Goal: Information Seeking & Learning: Learn about a topic

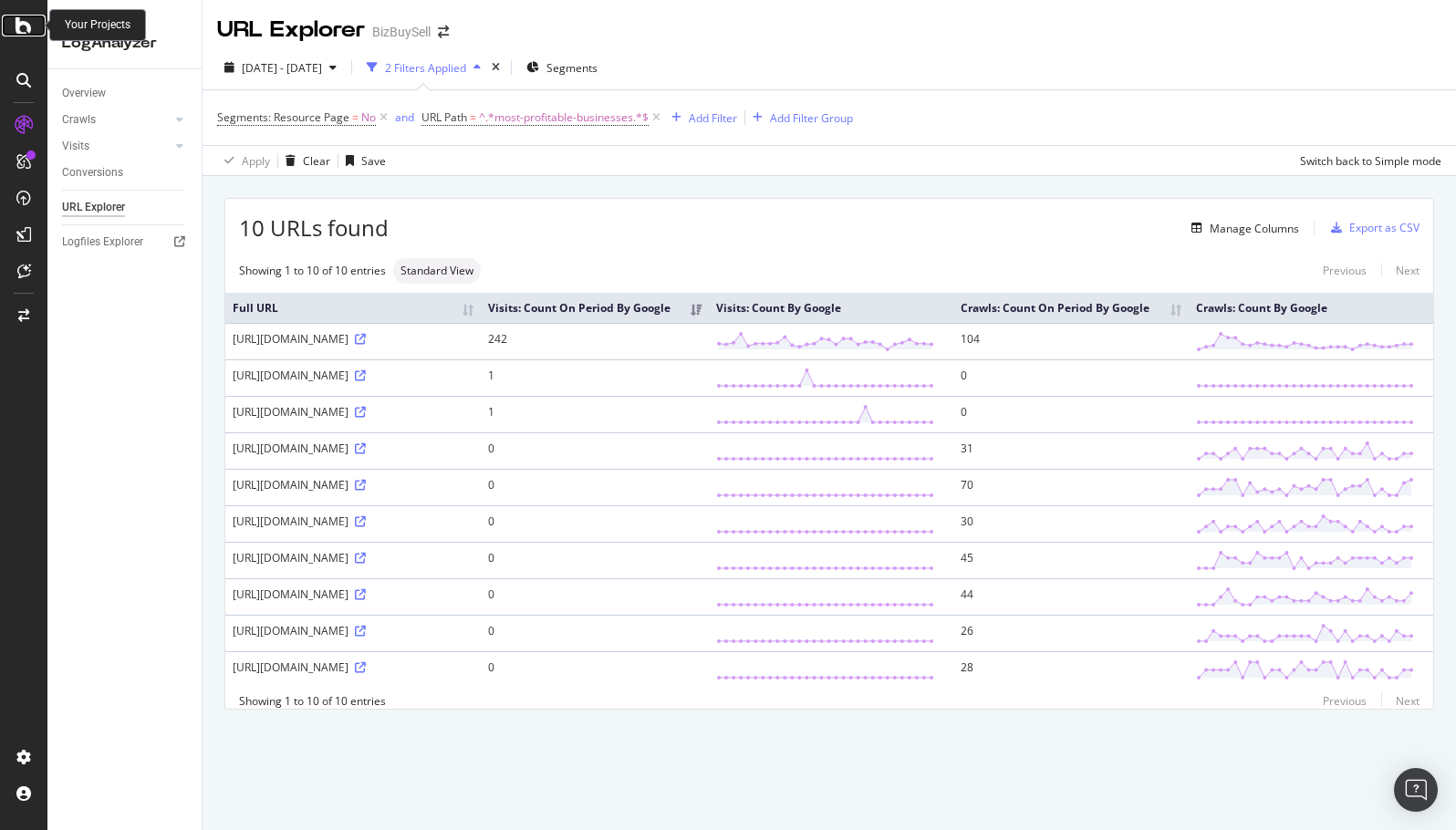
click at [21, 28] on icon at bounding box center [24, 26] width 17 height 22
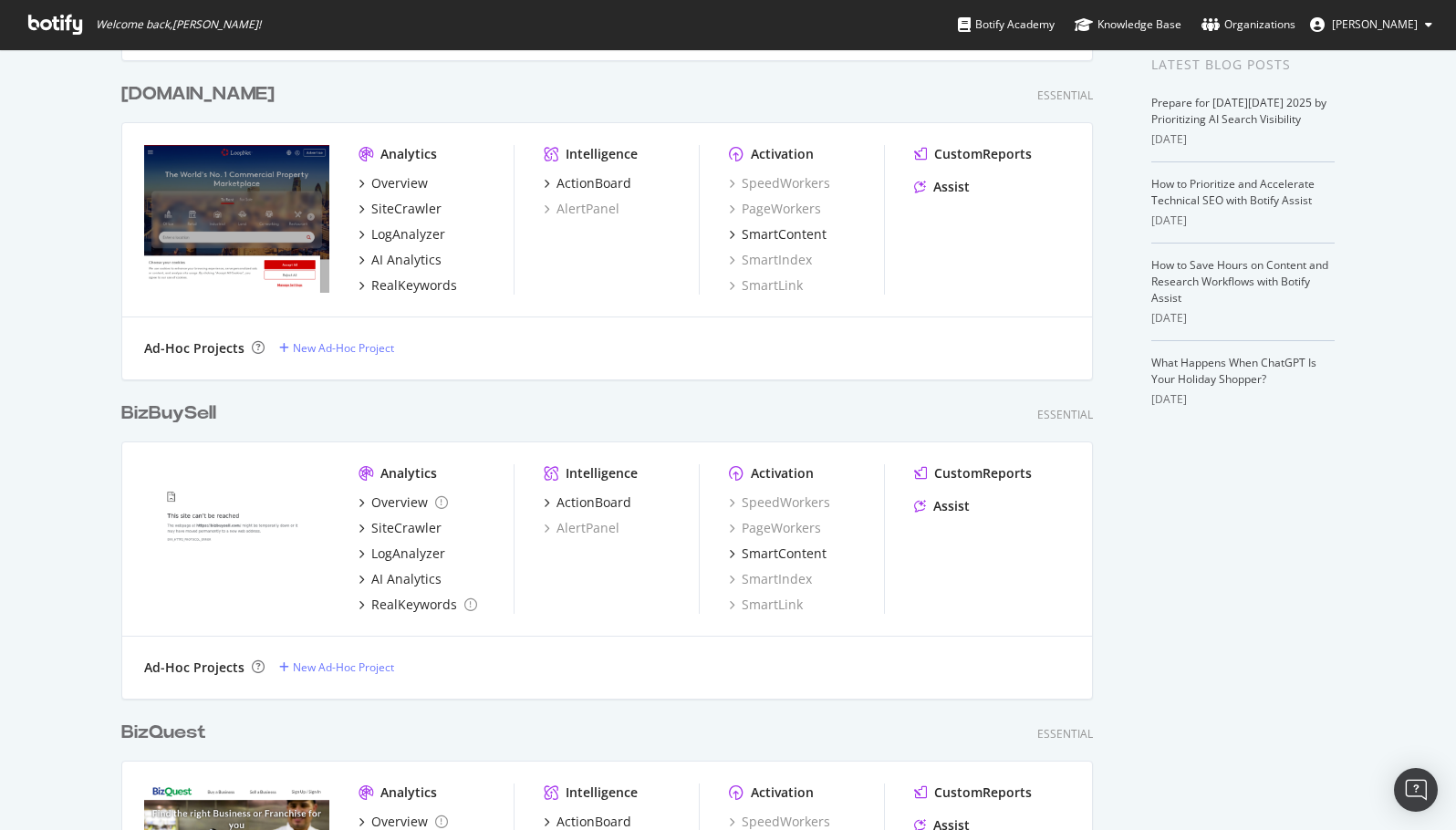
scroll to position [456, 0]
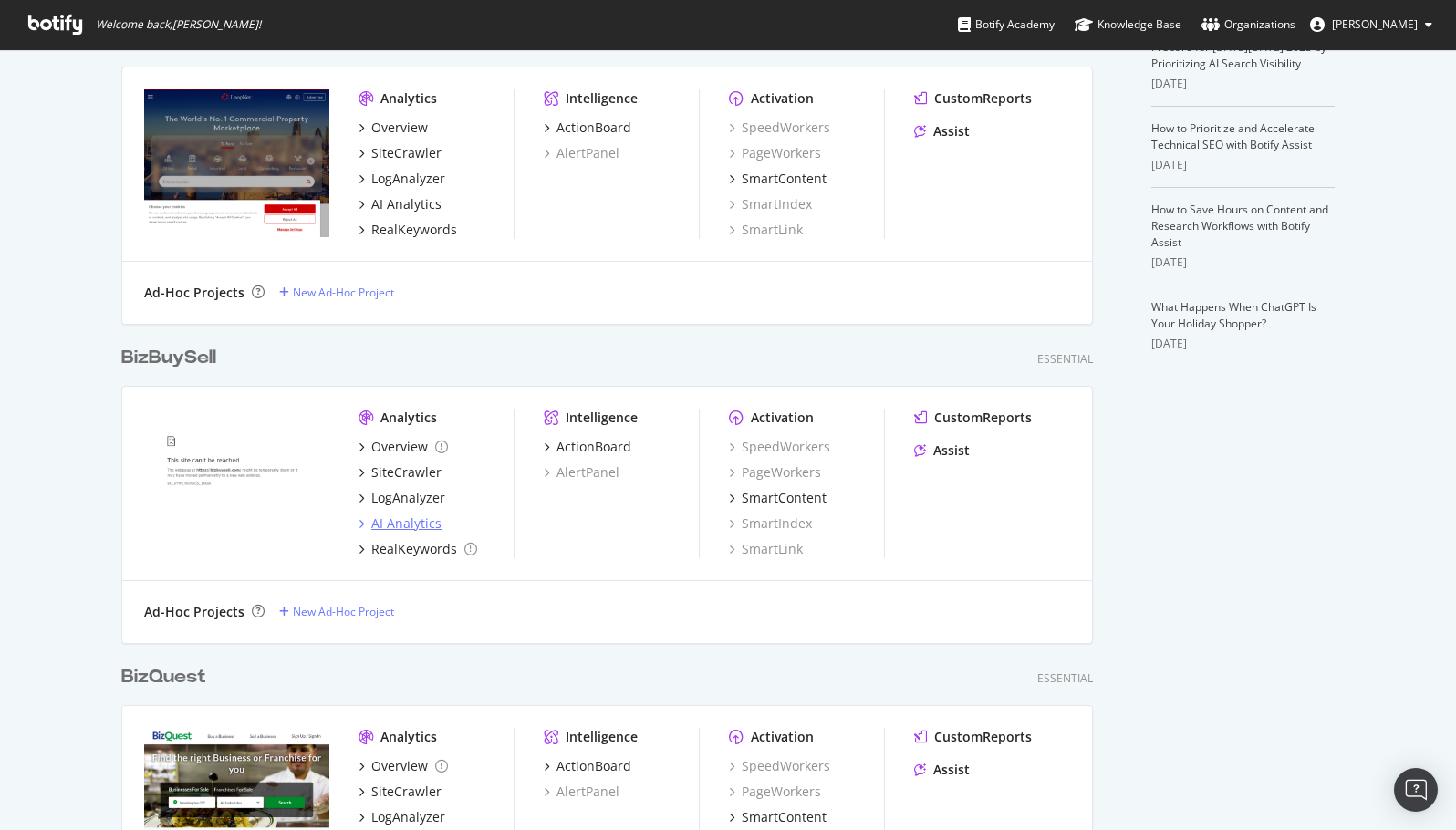
click at [400, 526] on div "AI Analytics" at bounding box center [406, 523] width 71 height 19
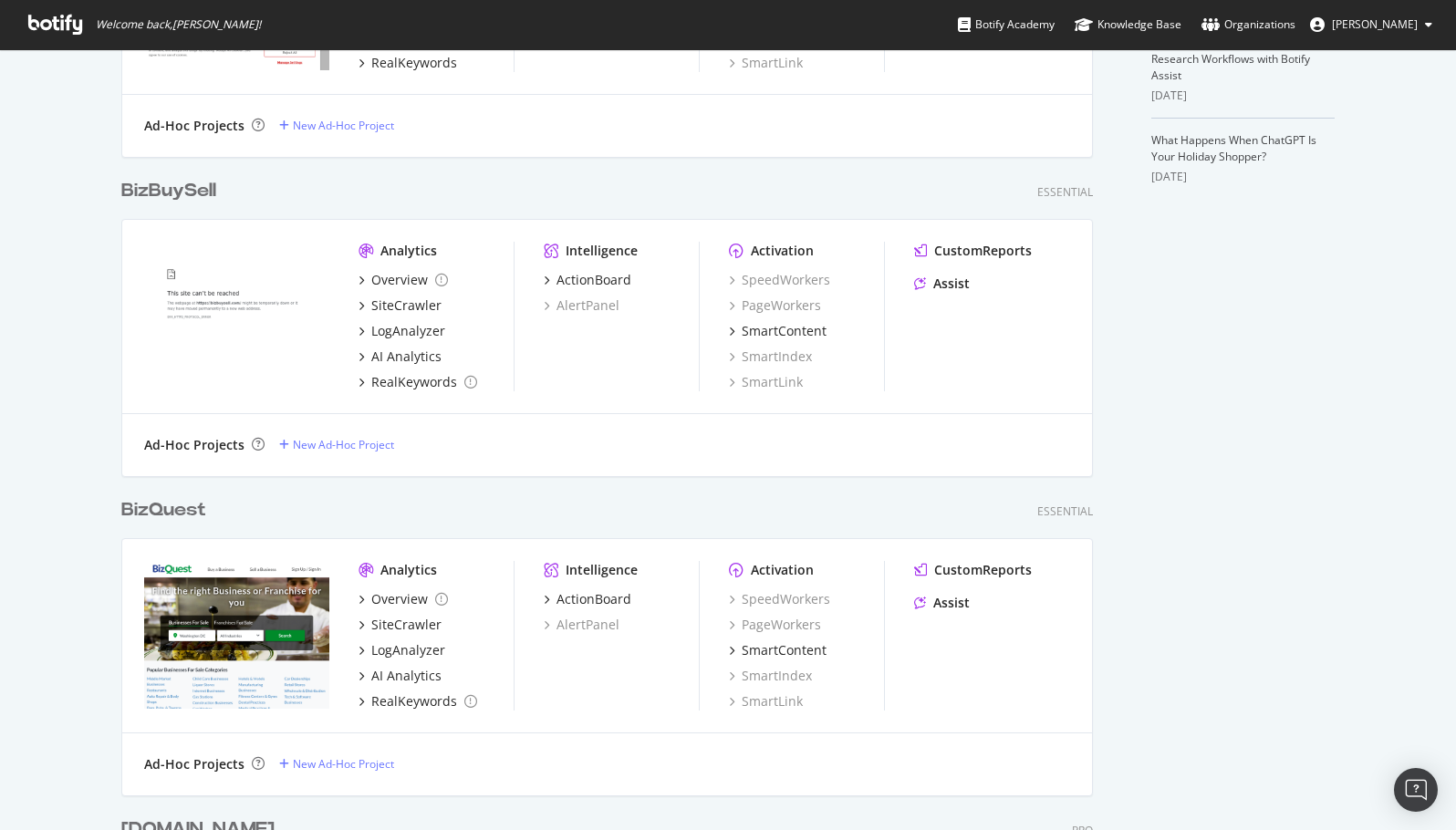
scroll to position [639, 0]
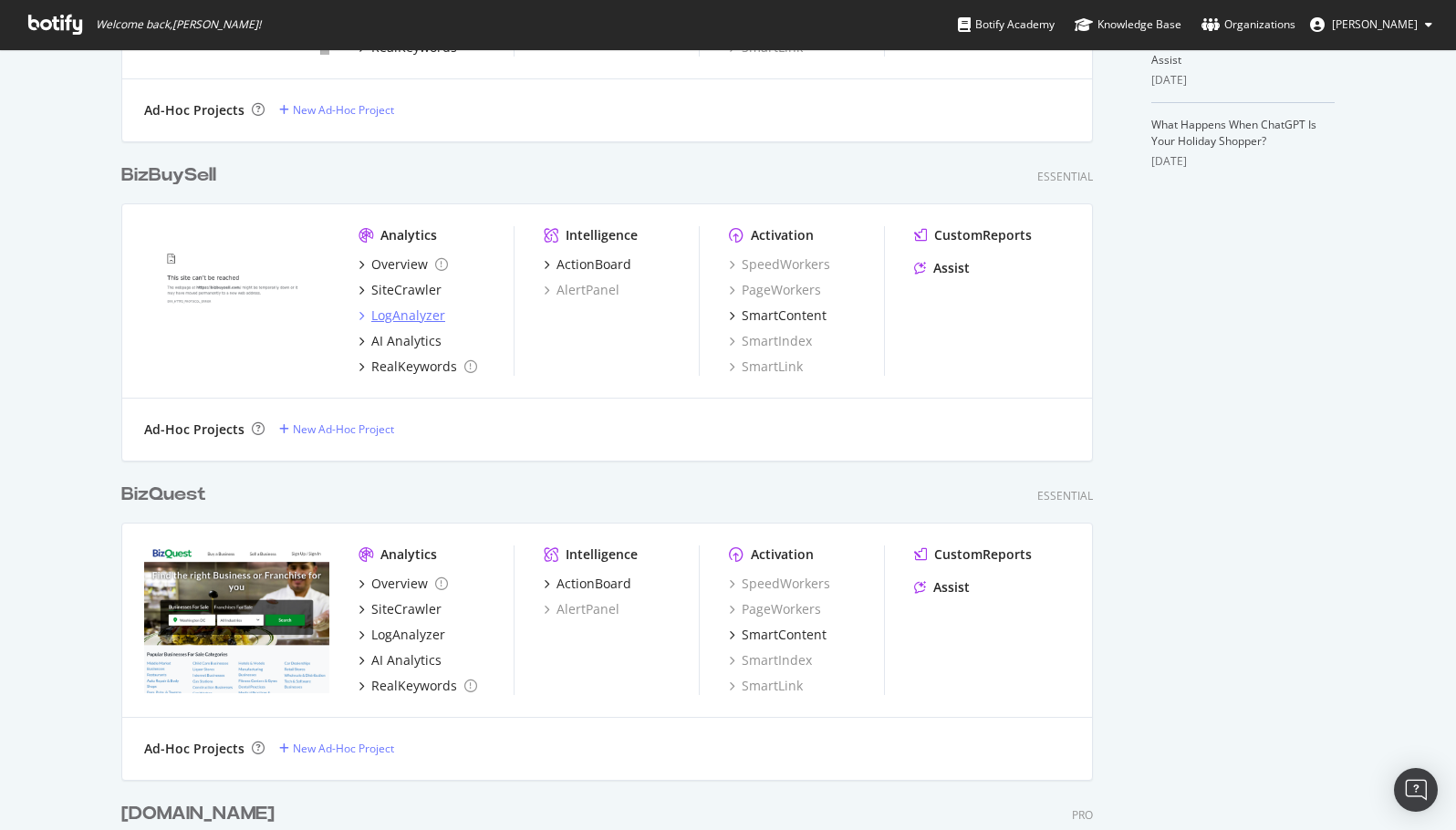
click at [398, 317] on div "LogAnalyzer" at bounding box center [407, 316] width 73 height 19
